Goal: Check status

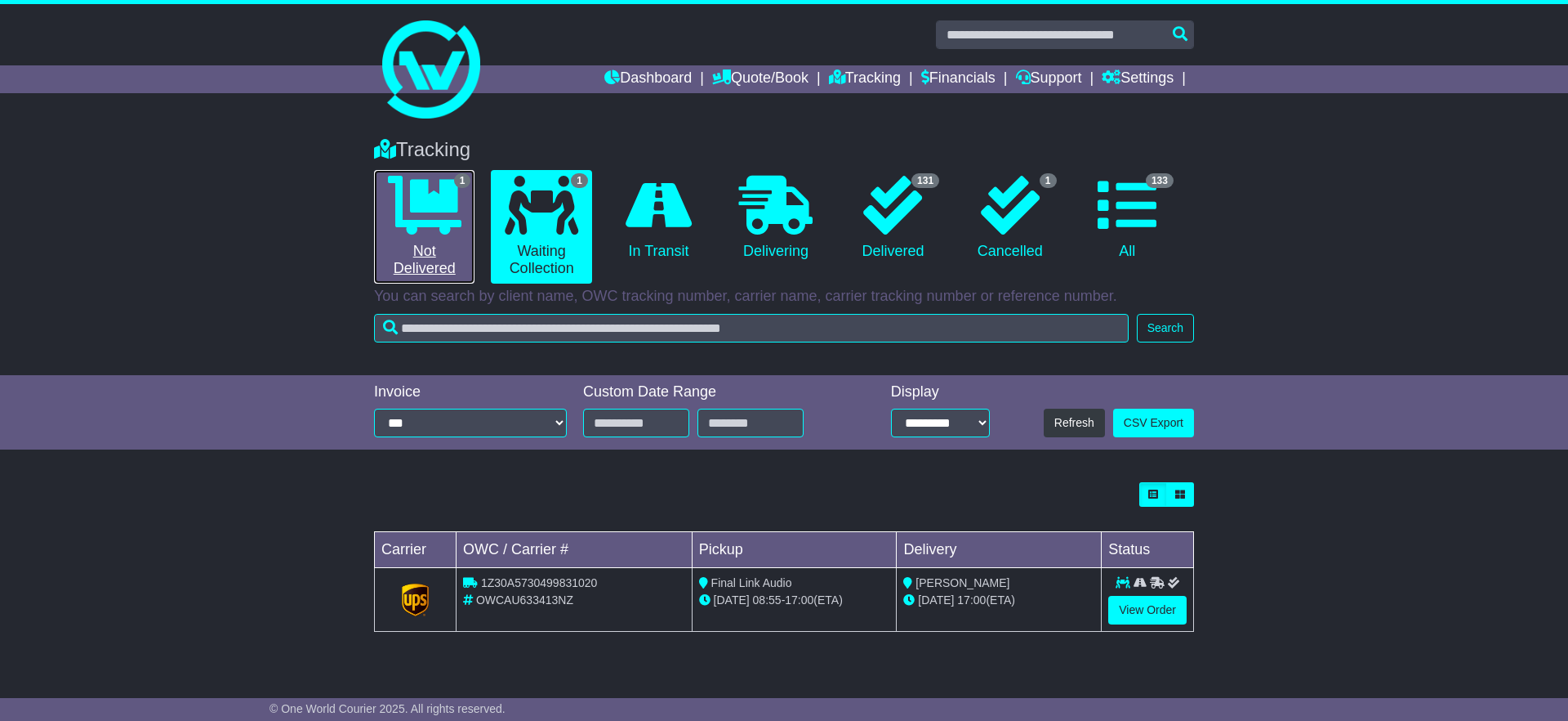
click at [438, 221] on icon at bounding box center [424, 205] width 73 height 59
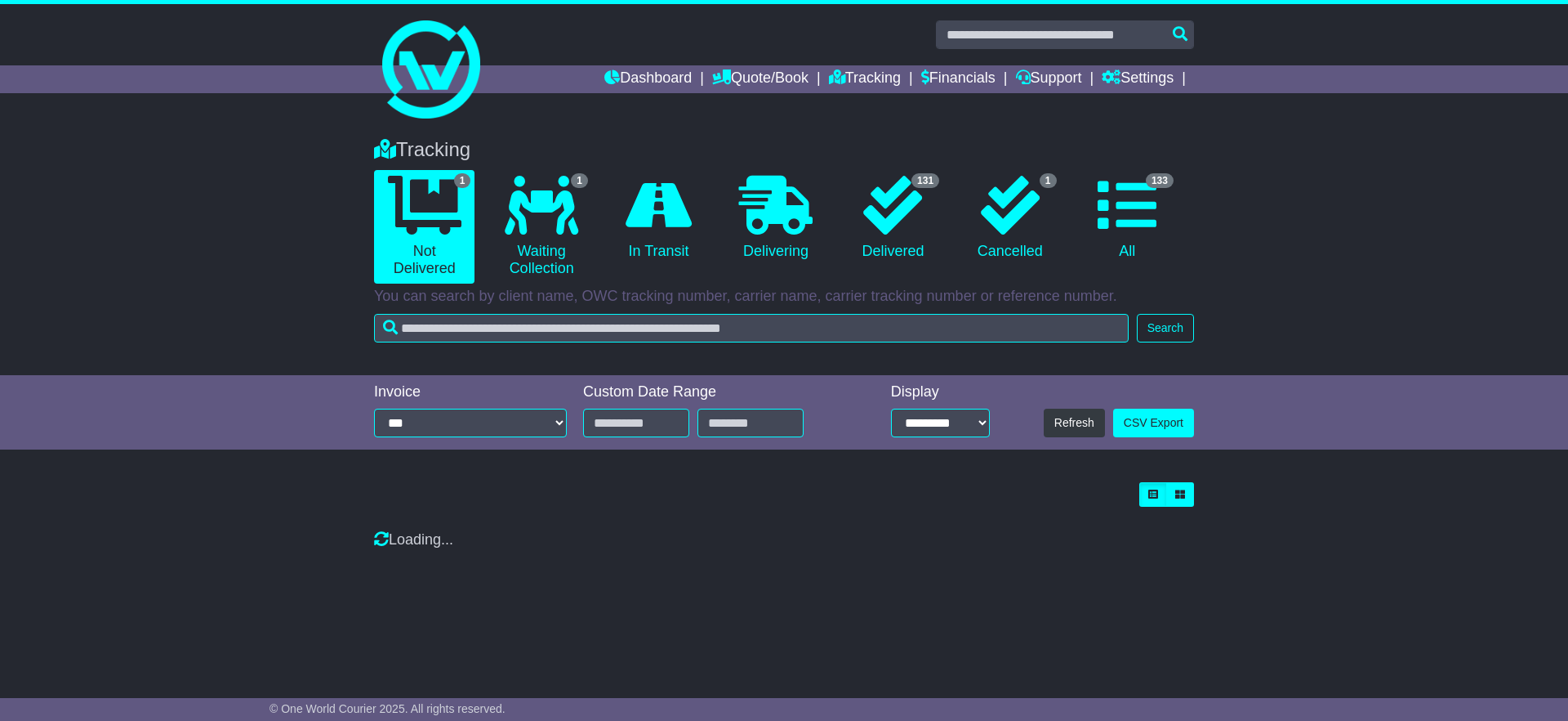
click at [187, 273] on div "Tracking 1 Not Delivered 1 Waiting Collection 0 In Transit 0 Delivering 1" at bounding box center [784, 248] width 1568 height 253
click at [561, 197] on icon at bounding box center [542, 205] width 73 height 59
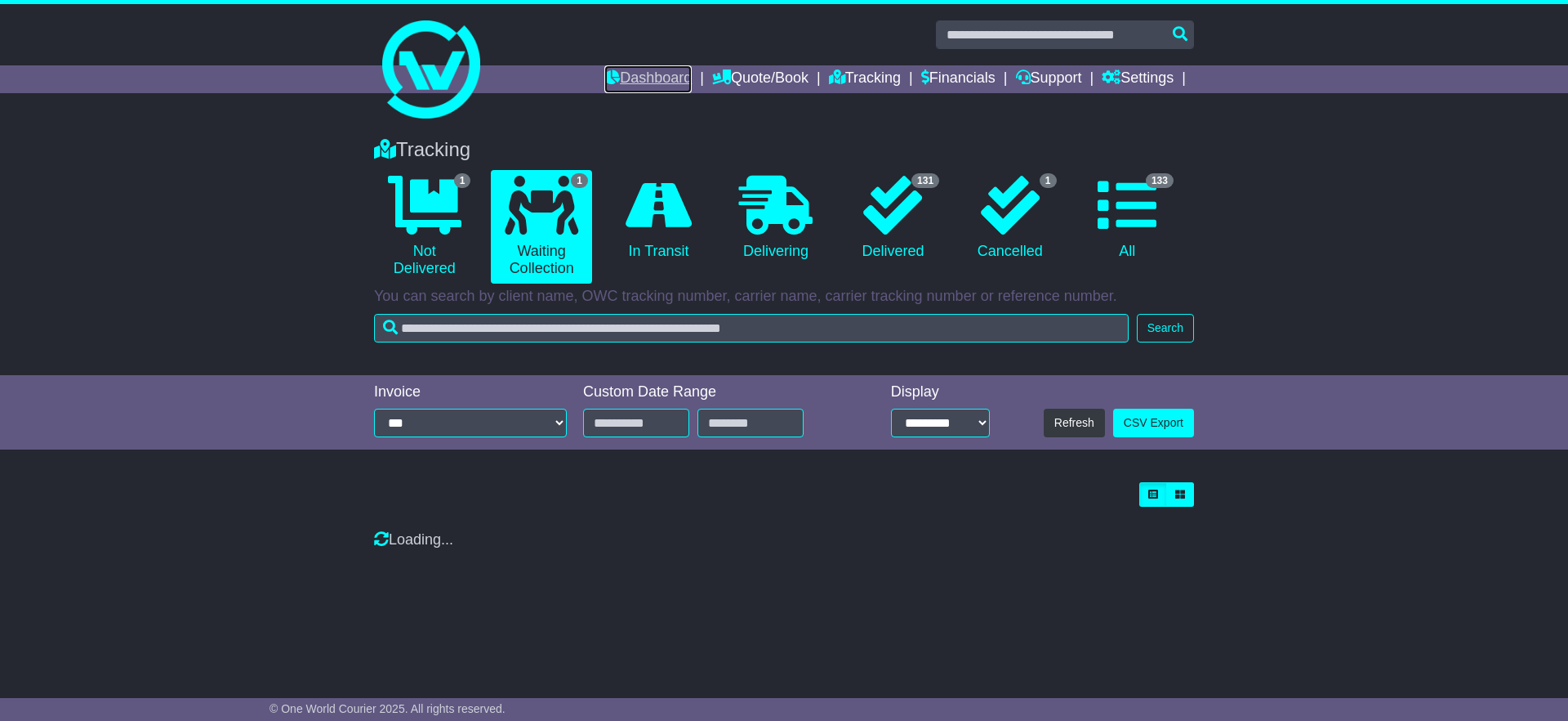
click at [633, 79] on link "Dashboard" at bounding box center [647, 79] width 88 height 28
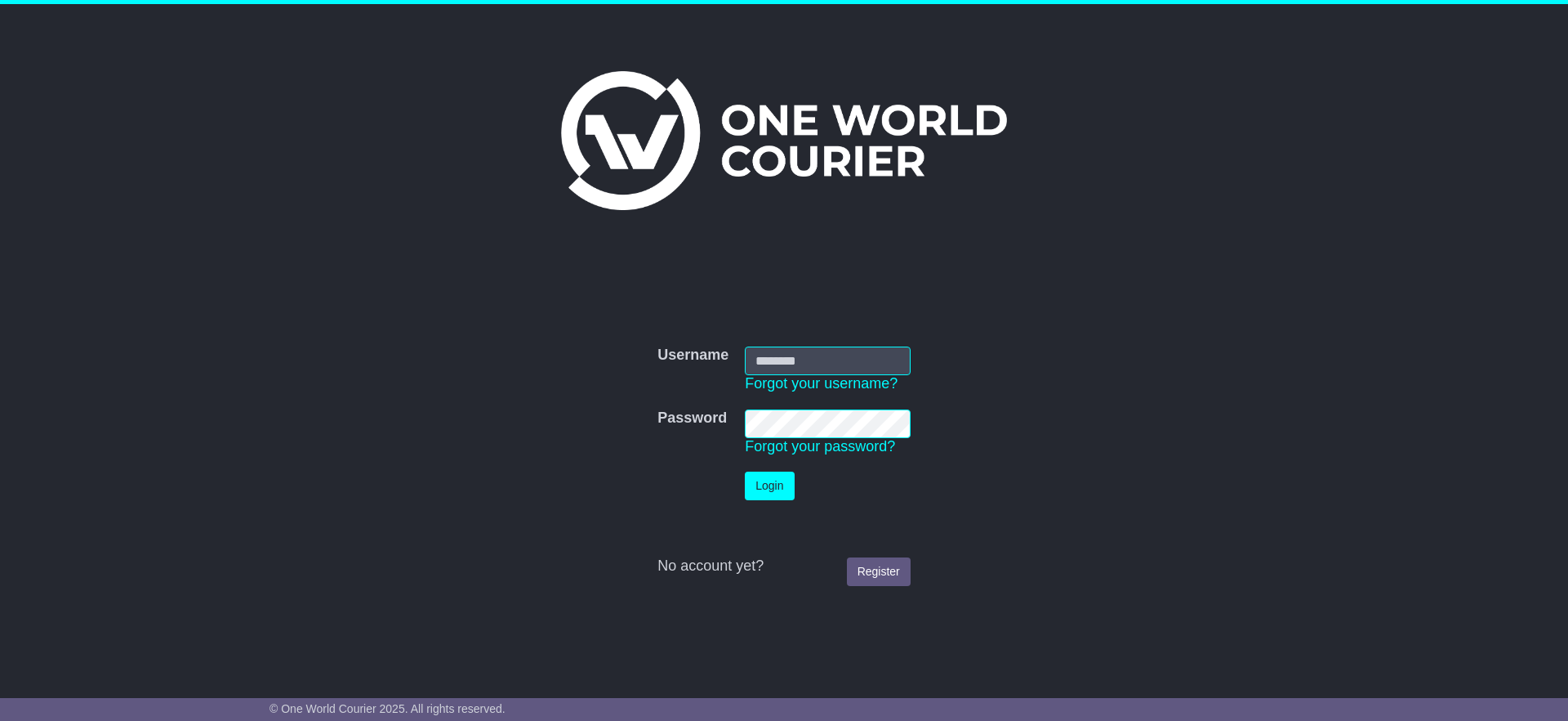
type input "**********"
click at [774, 491] on button "Login" at bounding box center [769, 486] width 49 height 29
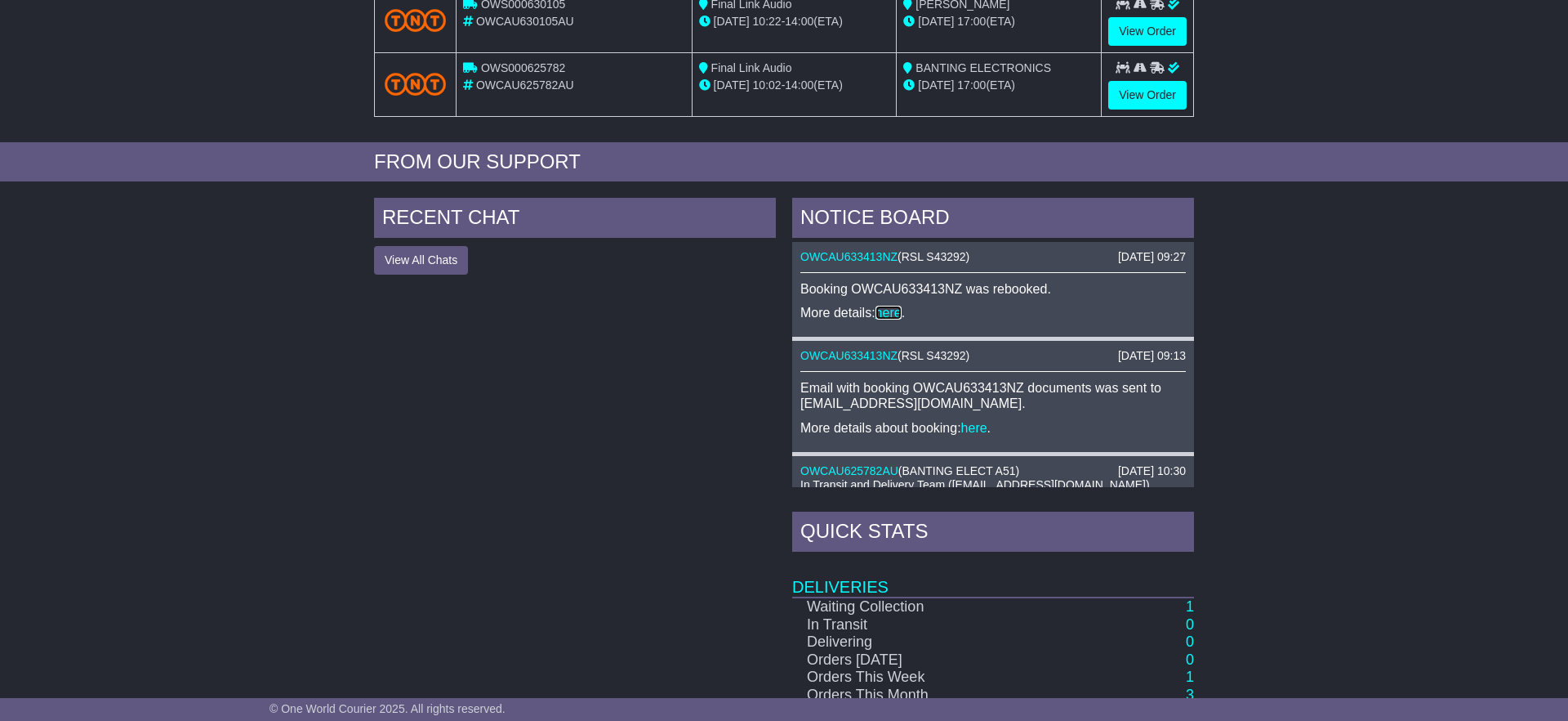
click at [888, 315] on link "here" at bounding box center [888, 313] width 26 height 13
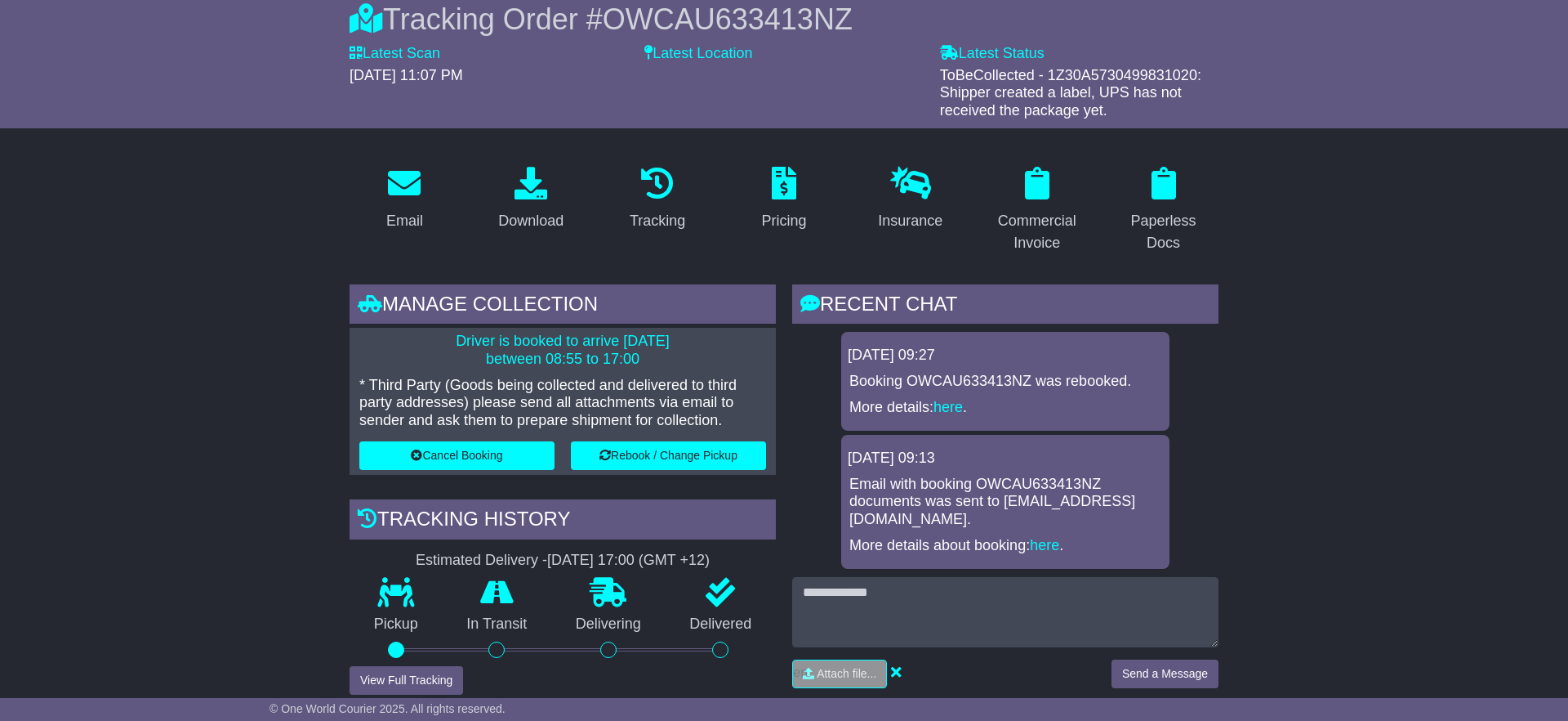
scroll to position [159, 0]
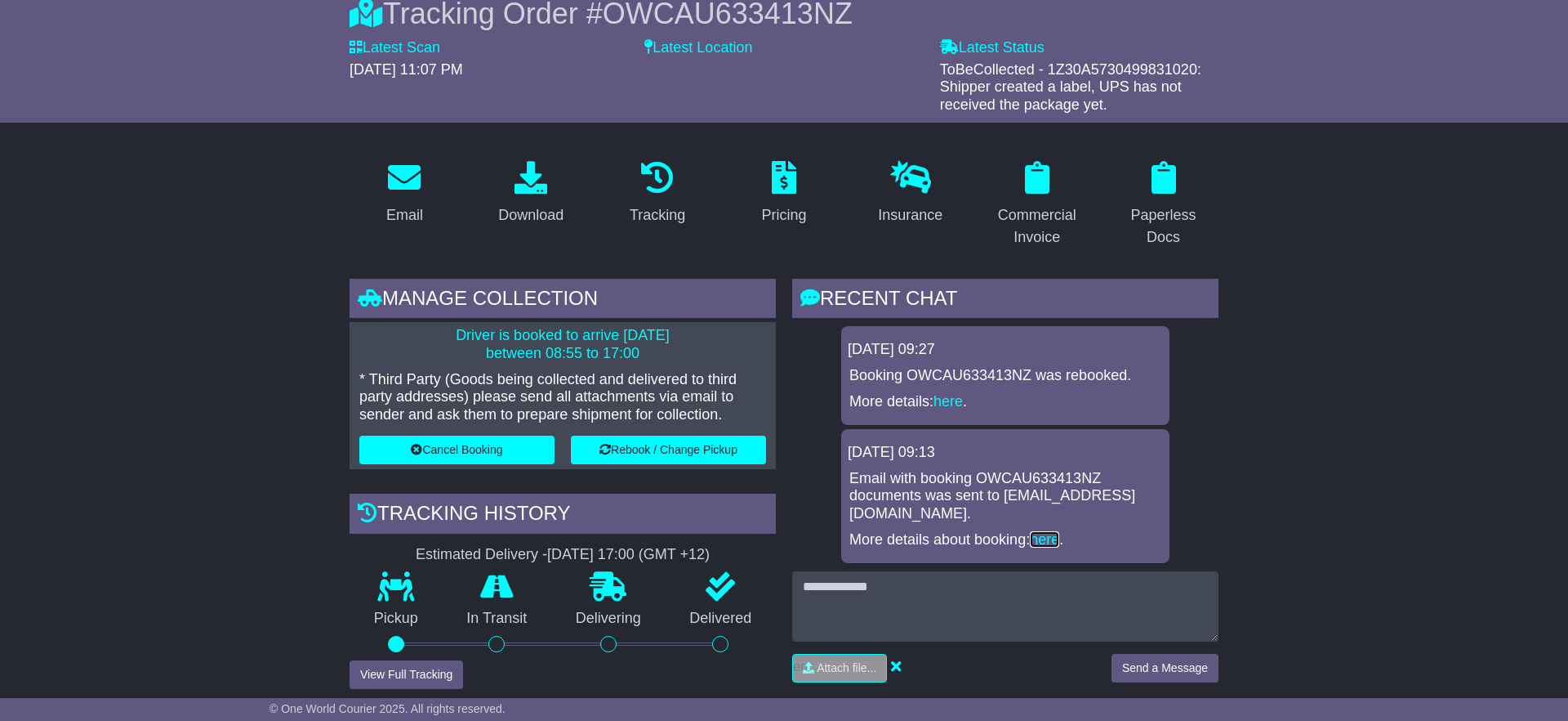
click at [1037, 531] on link "here" at bounding box center [1045, 539] width 30 height 16
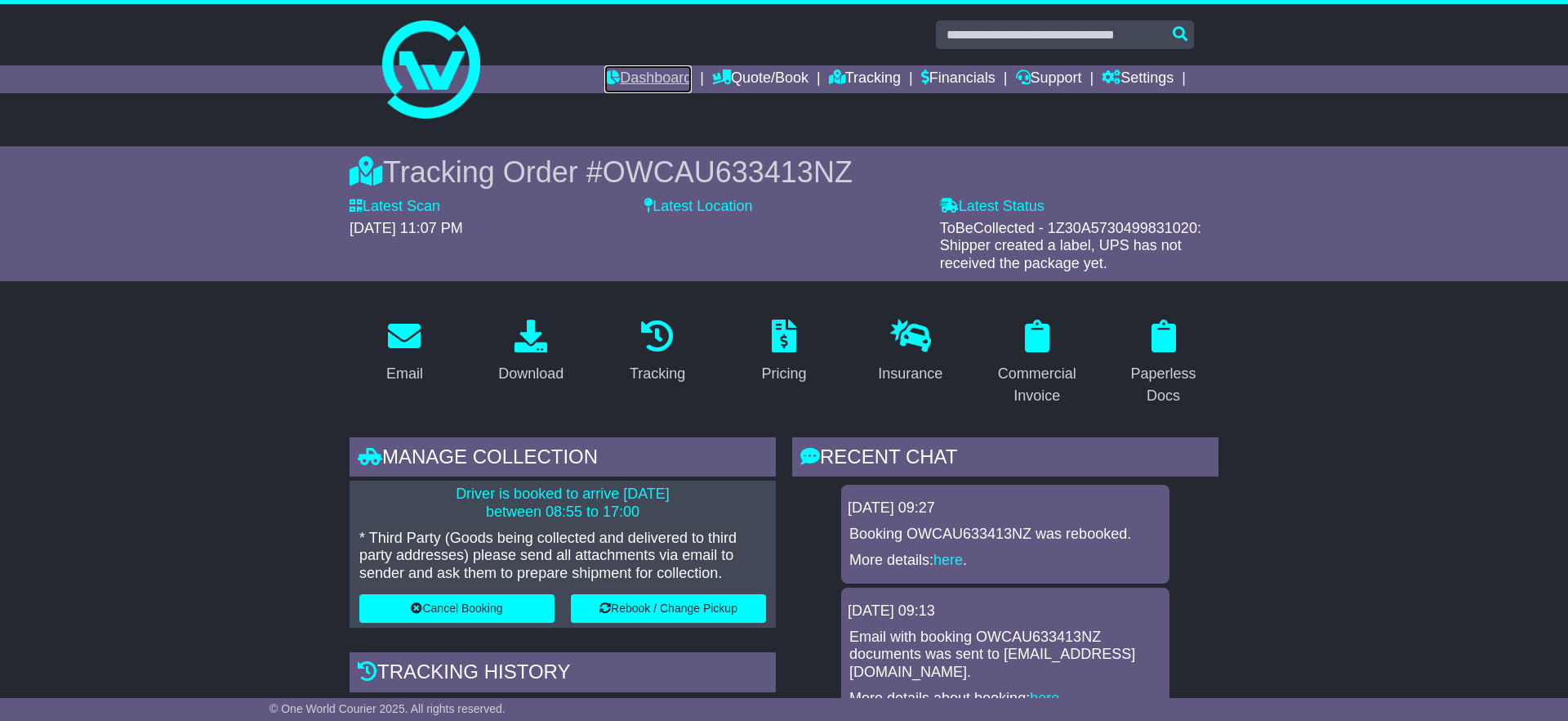
click at [644, 76] on link "Dashboard" at bounding box center [647, 79] width 88 height 28
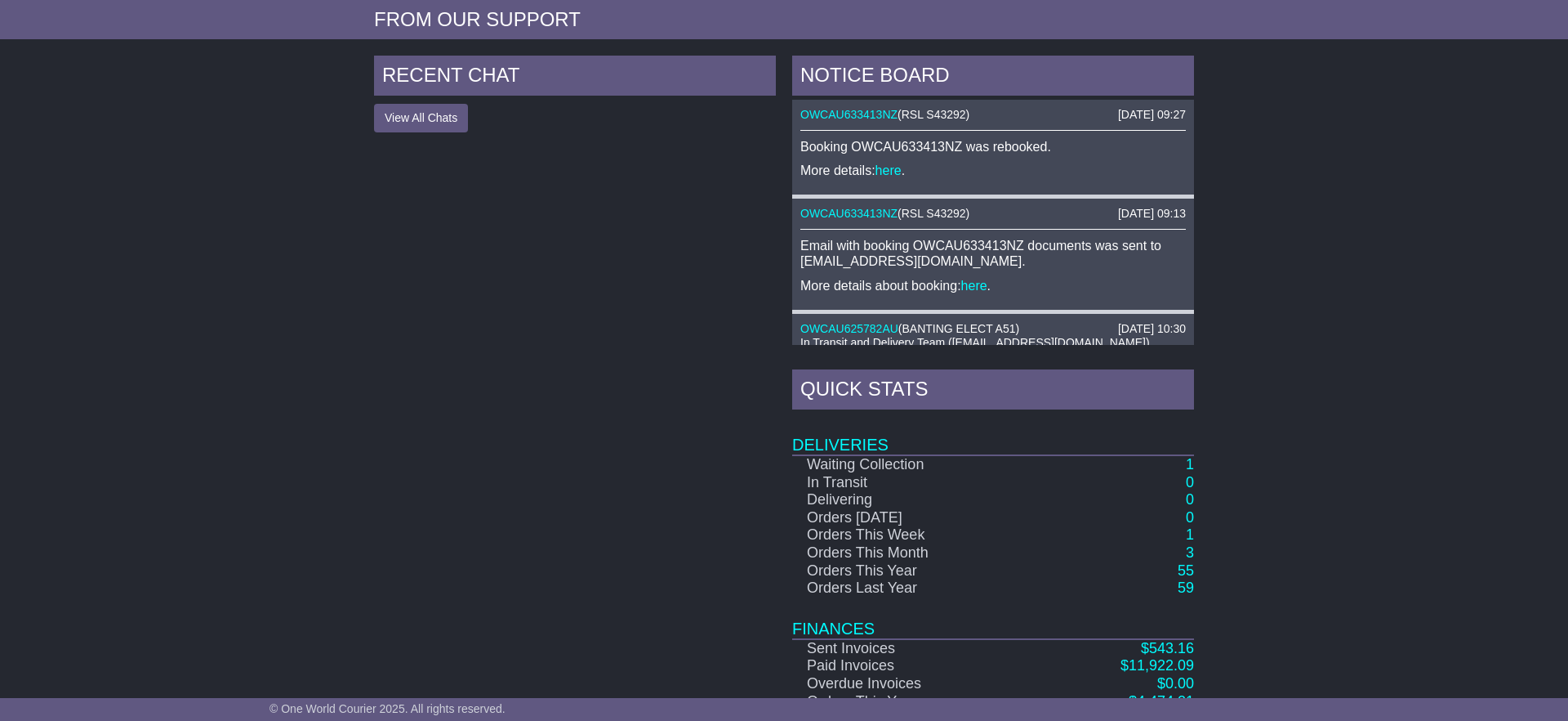
scroll to position [706, 0]
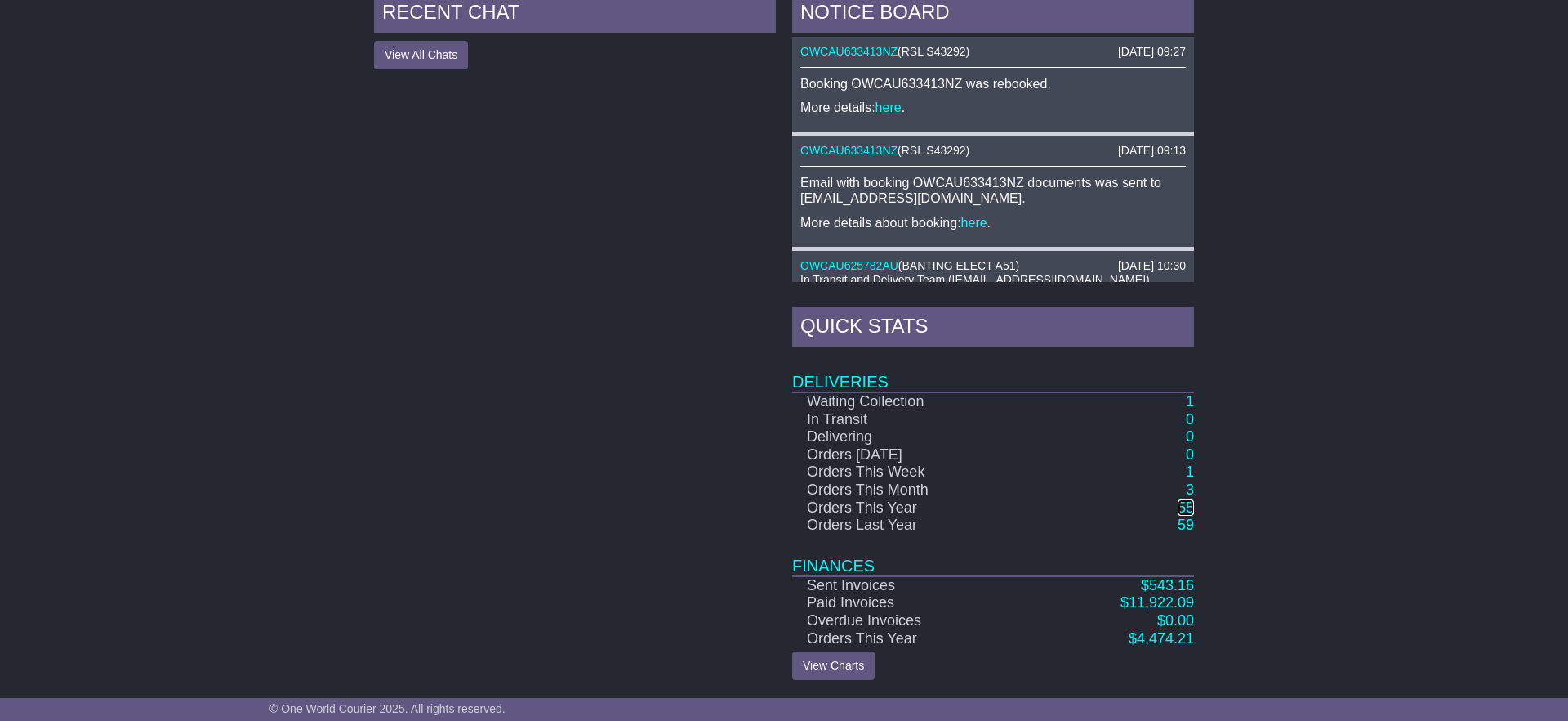
click at [1186, 511] on link "55" at bounding box center [1186, 507] width 16 height 16
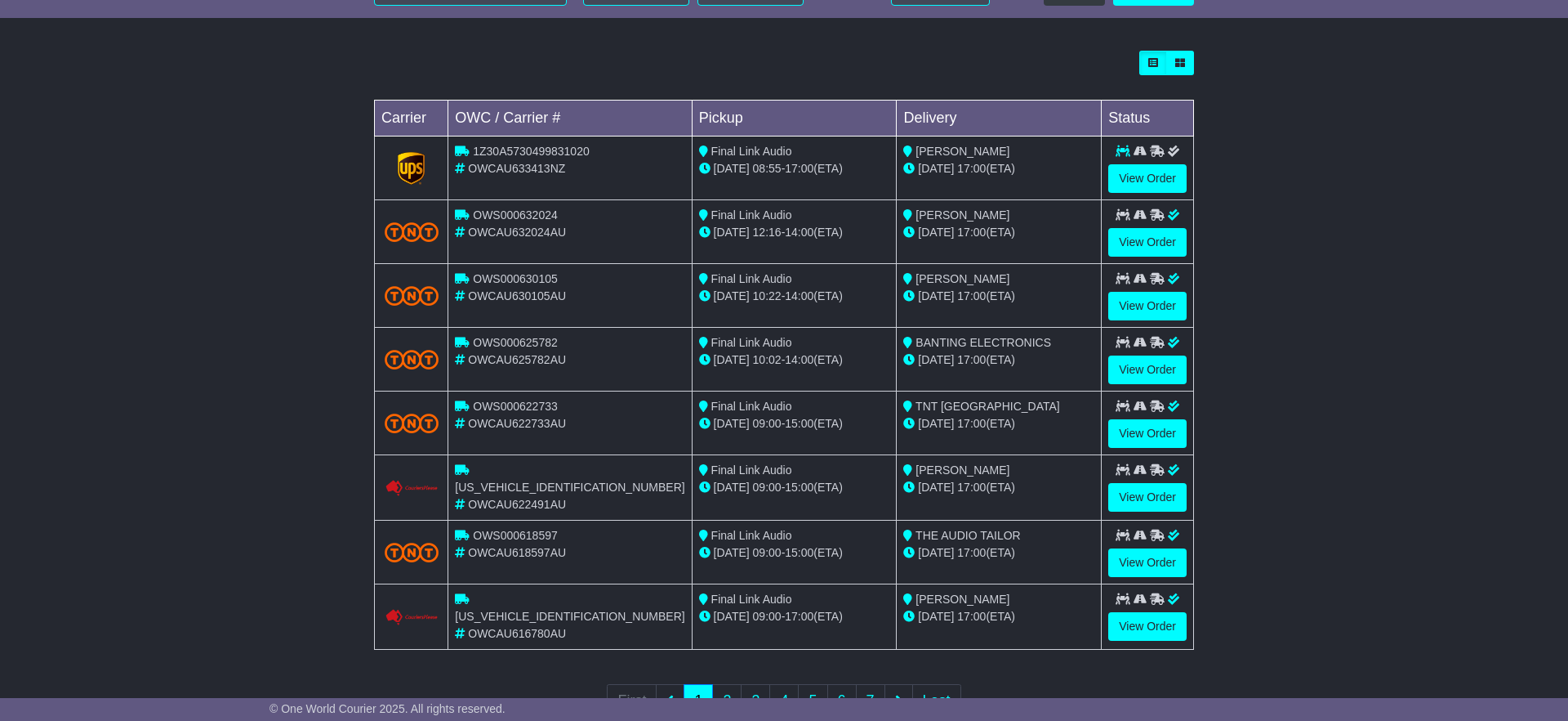
scroll to position [486, 0]
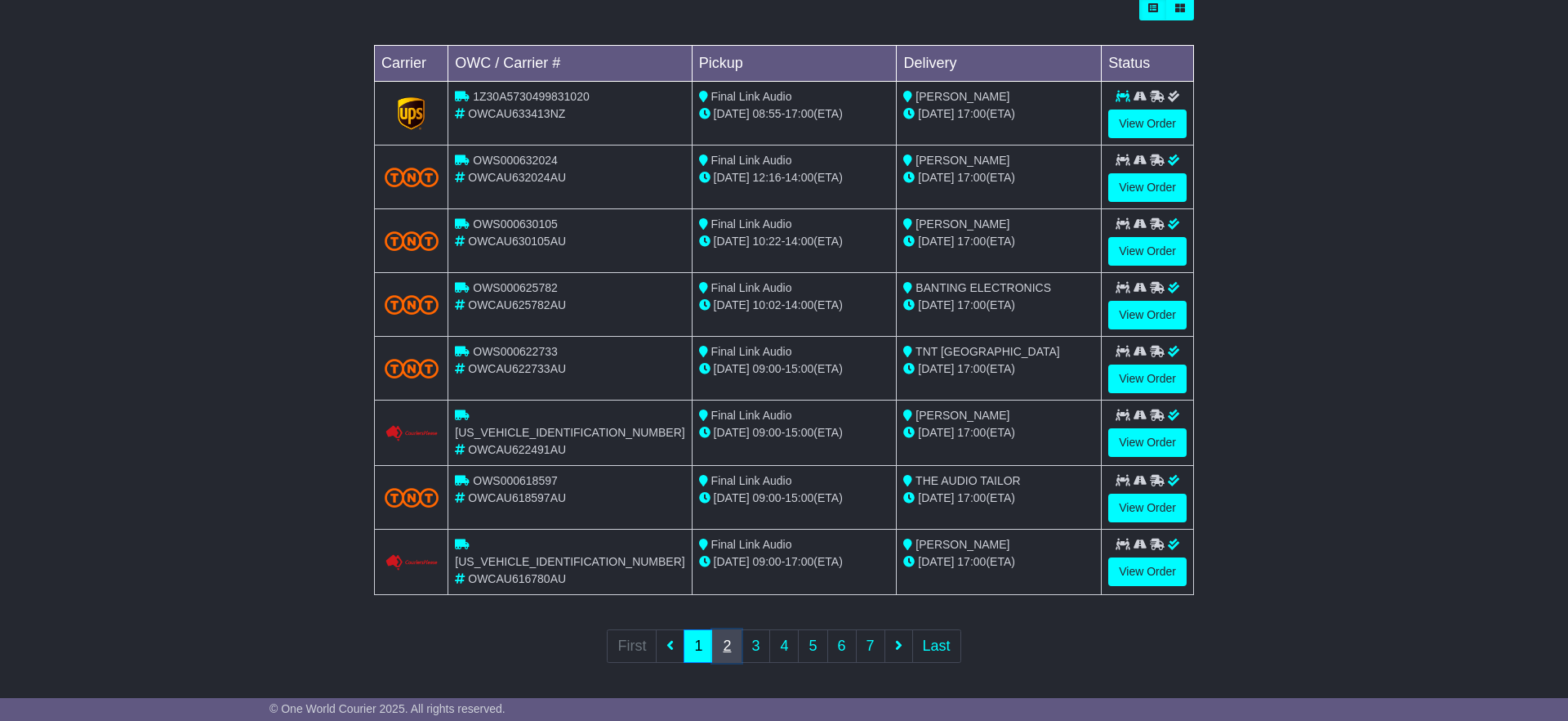
click at [728, 642] on link "2" at bounding box center [726, 646] width 30 height 34
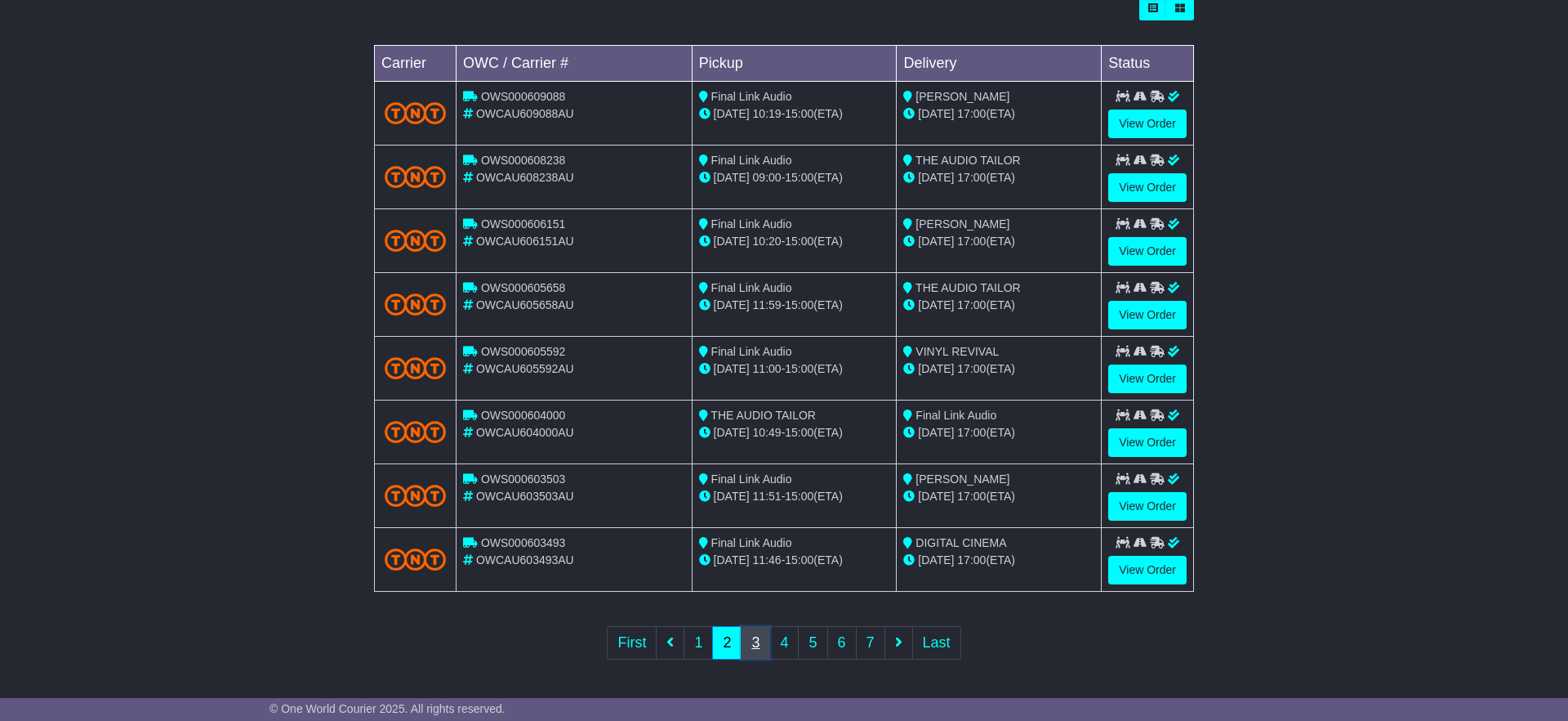
click at [758, 644] on link "3" at bounding box center [755, 642] width 30 height 34
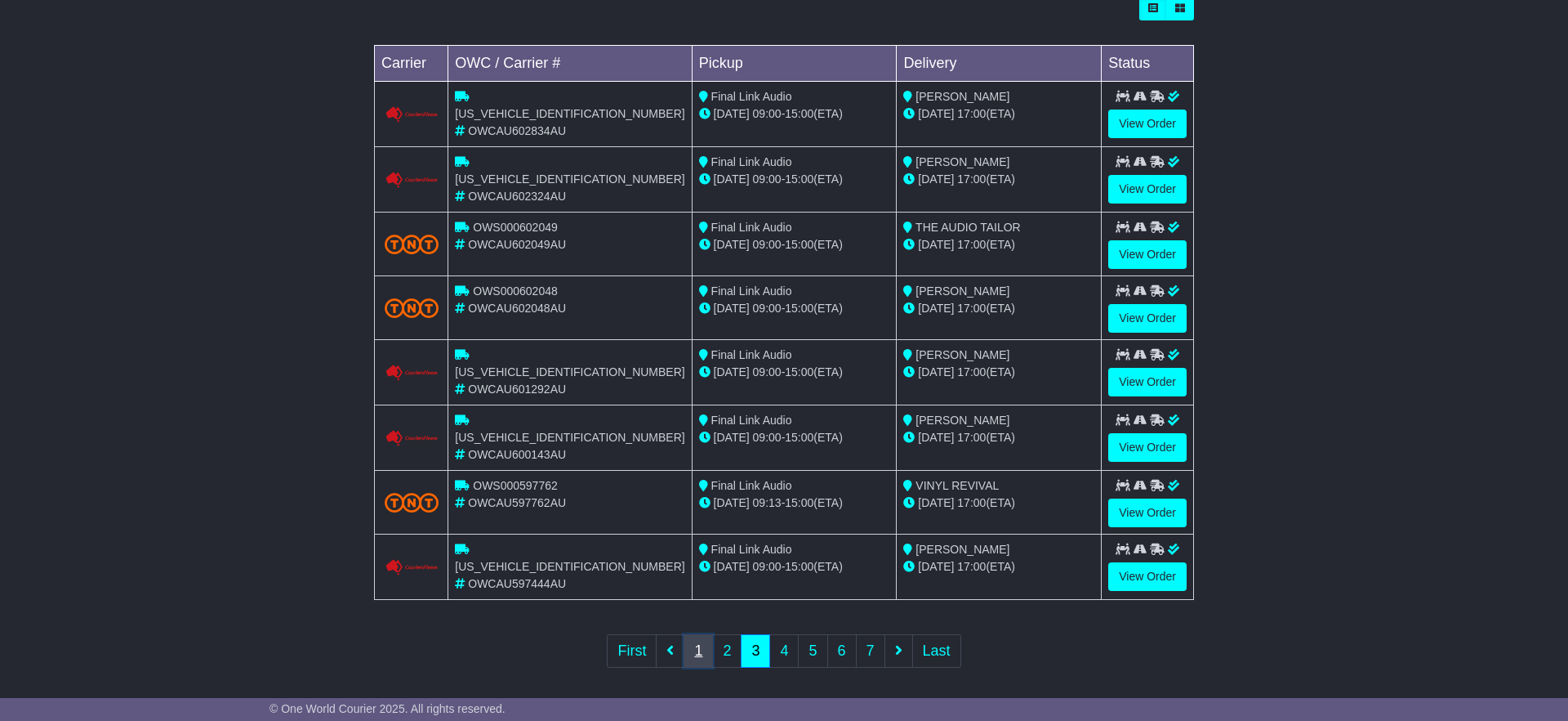
click at [701, 642] on link "1" at bounding box center [698, 651] width 30 height 34
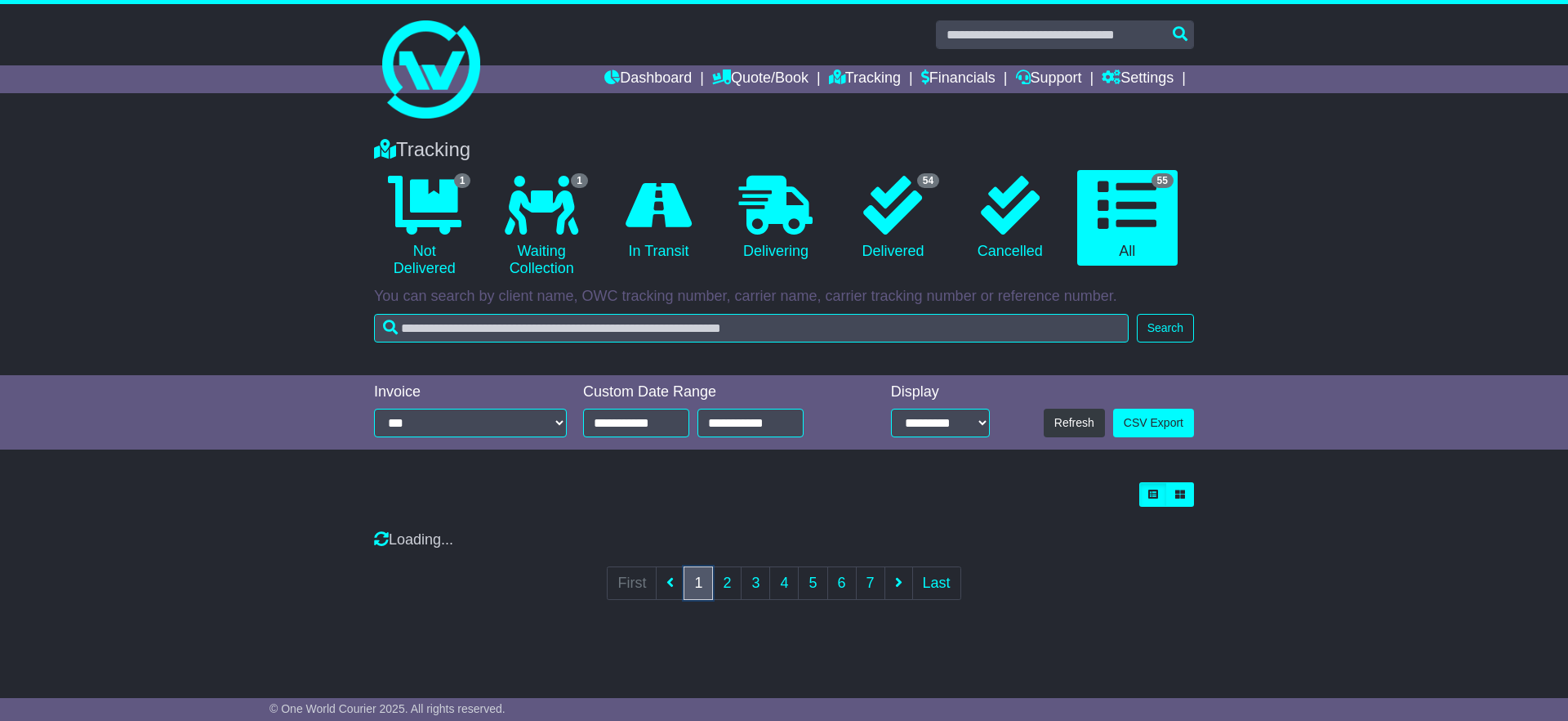
scroll to position [0, 0]
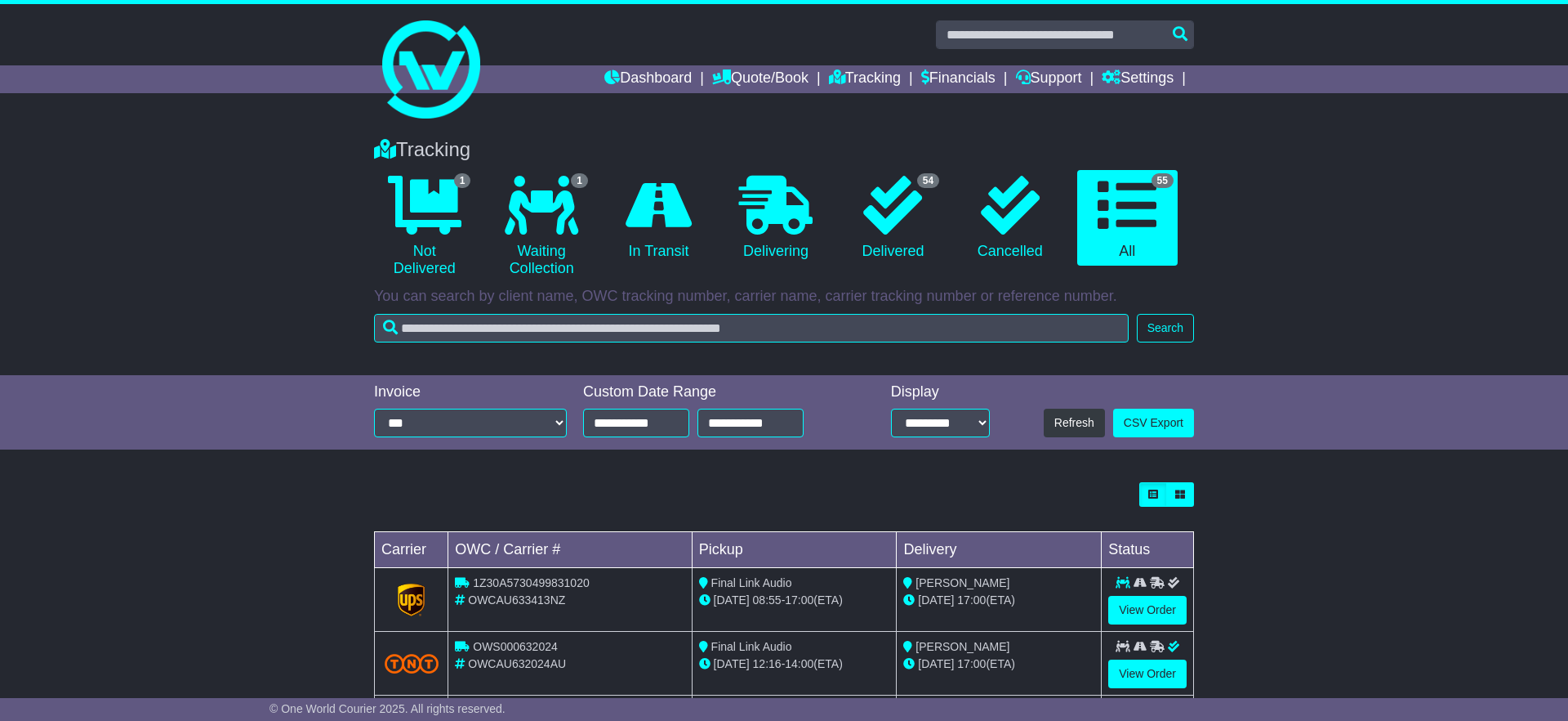
click at [438, 226] on icon at bounding box center [424, 205] width 73 height 59
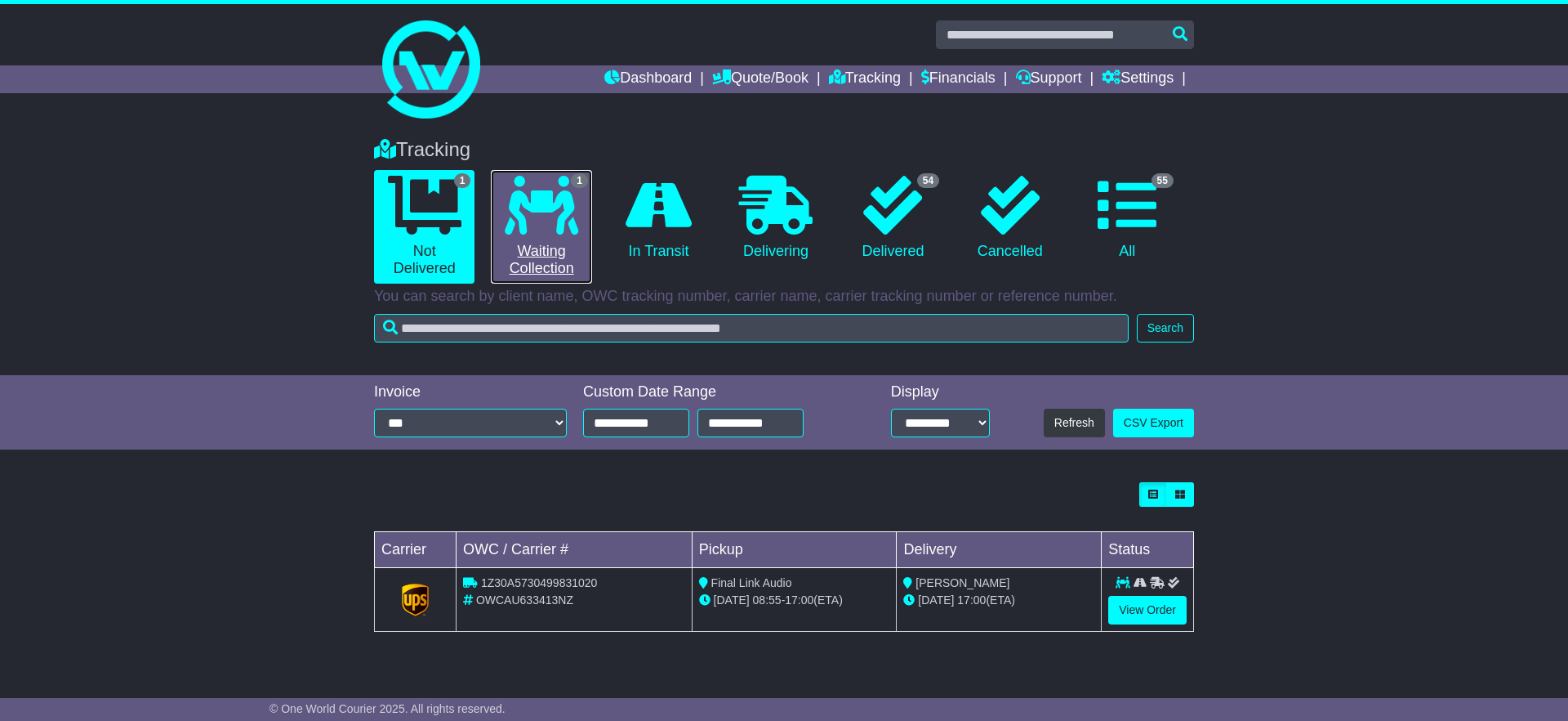
click at [544, 247] on link "1 Waiting Collection" at bounding box center [541, 227] width 100 height 114
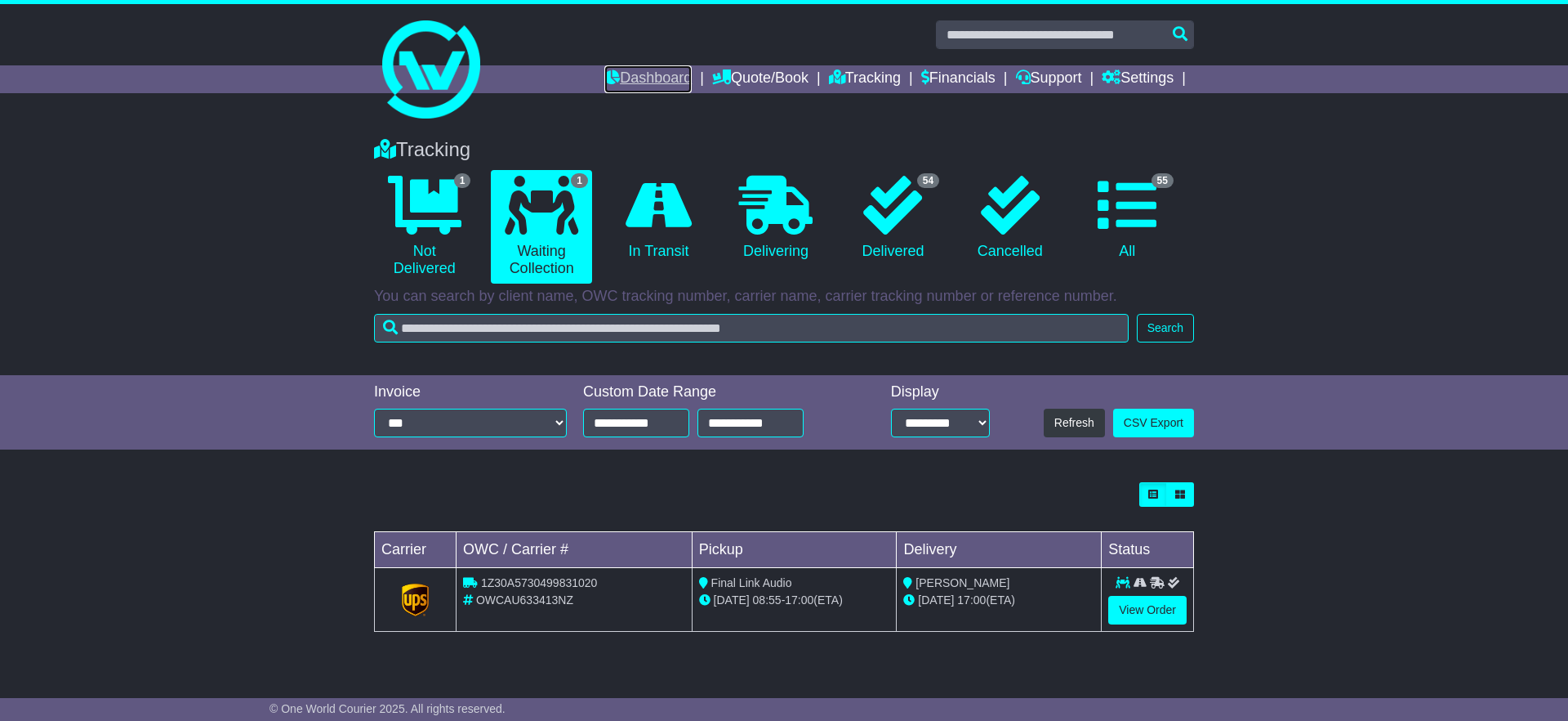
click at [638, 76] on link "Dashboard" at bounding box center [647, 79] width 88 height 28
